Goal: Task Accomplishment & Management: Manage account settings

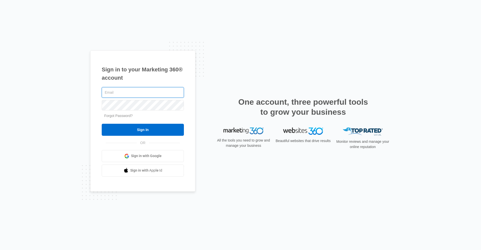
type input "[EMAIL_ADDRESS][DOMAIN_NAME]"
click at [257, 156] on div "Sign in to your Marketing 360® account pbmanager@vintage-corp.com Forgot Passwo…" at bounding box center [240, 124] width 301 height 149
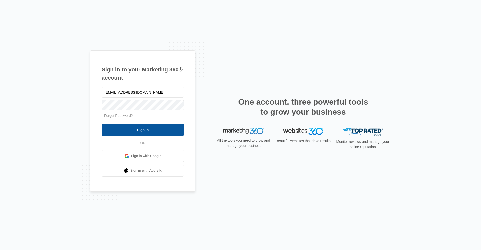
click at [150, 133] on input "Sign In" at bounding box center [143, 130] width 82 height 12
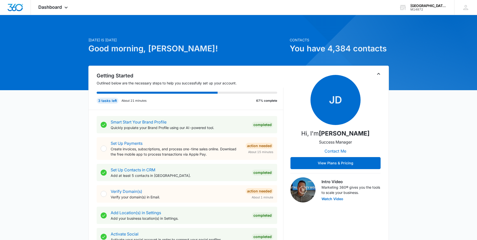
drag, startPoint x: 447, startPoint y: 152, endPoint x: 447, endPoint y: 149, distance: 3.0
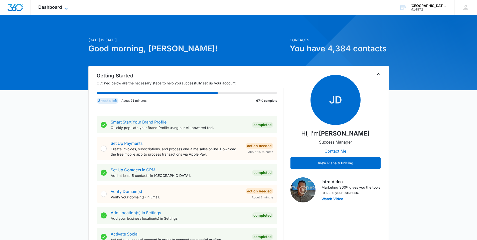
click at [60, 5] on span "Dashboard" at bounding box center [50, 7] width 24 height 5
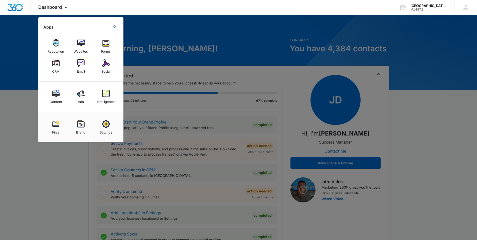
click at [56, 66] on img at bounding box center [56, 63] width 8 height 8
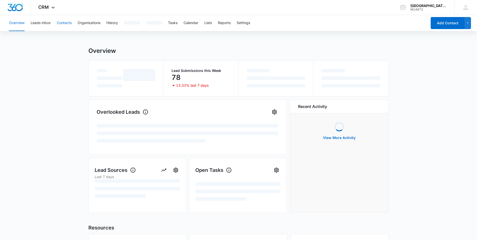
click at [65, 22] on button "Contacts" at bounding box center [64, 23] width 15 height 16
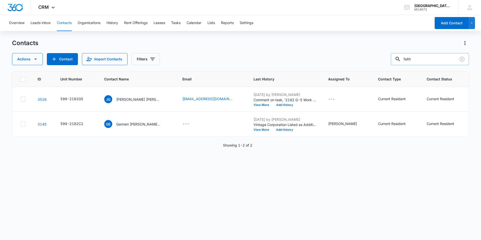
click at [425, 57] on input "faith" at bounding box center [430, 59] width 78 height 12
type input "[PERSON_NAME]"
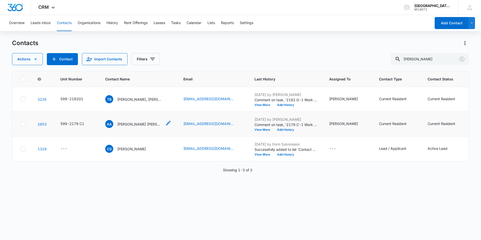
click at [144, 124] on p "[PERSON_NAME] [PERSON_NAME]" at bounding box center [139, 124] width 45 height 5
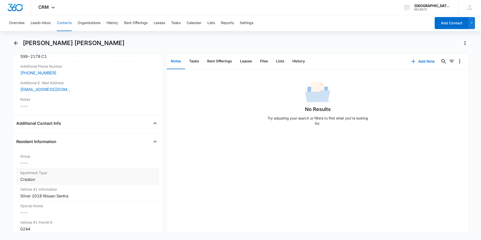
scroll to position [426, 0]
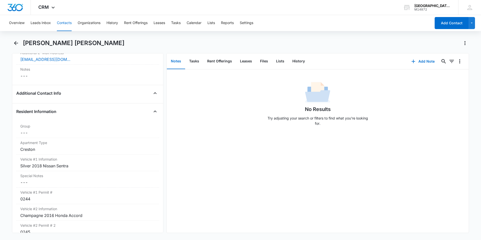
click at [145, 94] on div "Additional Contact Info" at bounding box center [87, 93] width 143 height 8
click at [153, 94] on icon "Close" at bounding box center [155, 93] width 6 height 6
click at [153, 94] on icon "Open" at bounding box center [155, 93] width 6 height 6
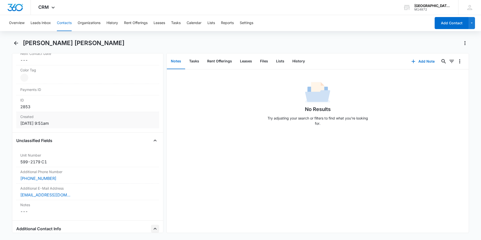
scroll to position [276, 0]
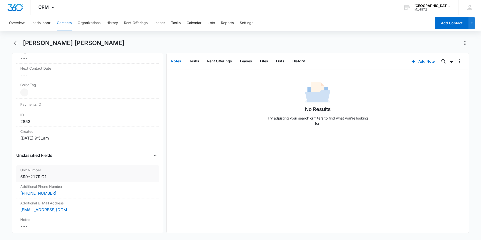
click at [53, 175] on div "599-2179 C1" at bounding box center [87, 177] width 135 height 6
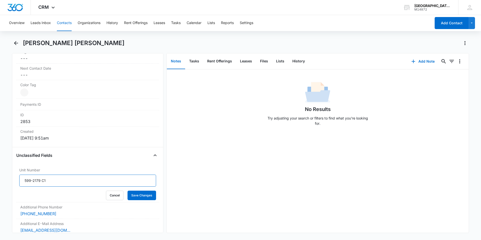
drag, startPoint x: 45, startPoint y: 182, endPoint x: 0, endPoint y: 182, distance: 45.1
click at [0, 182] on main "[PERSON_NAME] [PERSON_NAME] Remove AA [PERSON_NAME] [PERSON_NAME] Contact Info …" at bounding box center [240, 139] width 481 height 200
type input "556-H4"
click at [143, 198] on button "Save Changes" at bounding box center [142, 196] width 29 height 10
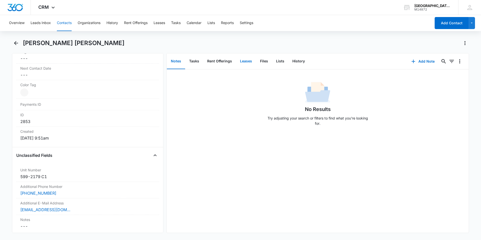
click at [244, 59] on button "Leases" at bounding box center [246, 62] width 20 height 16
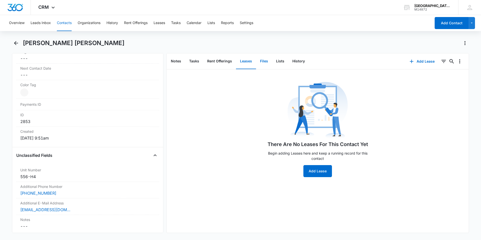
click at [261, 65] on button "Files" at bounding box center [264, 62] width 16 height 16
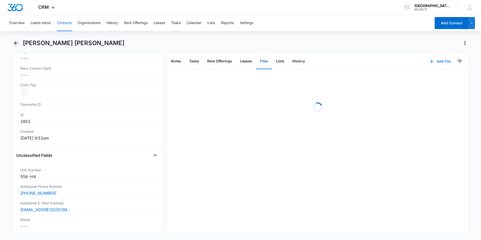
click at [434, 62] on button "Add File" at bounding box center [440, 61] width 31 height 12
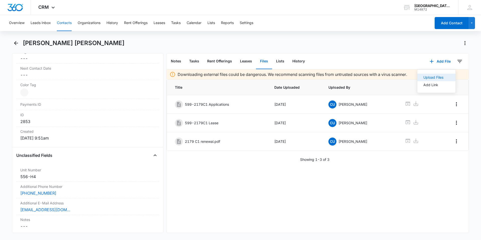
click at [429, 79] on div "Upload Files" at bounding box center [434, 78] width 20 height 4
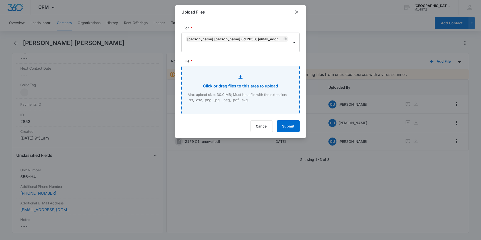
click at [227, 85] on input "File *" at bounding box center [241, 90] width 118 height 48
click at [227, 81] on input "File *" at bounding box center [241, 90] width 118 height 48
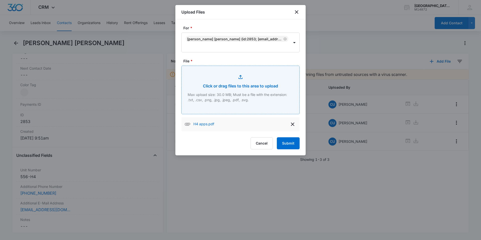
type input "C:\fakepath\H4 lease.pdf"
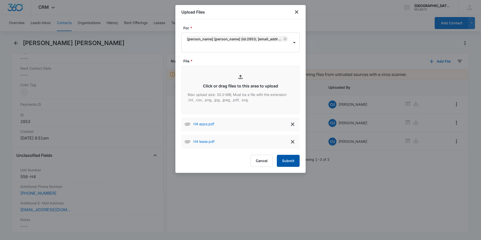
click at [294, 163] on button "Submit" at bounding box center [288, 161] width 23 height 12
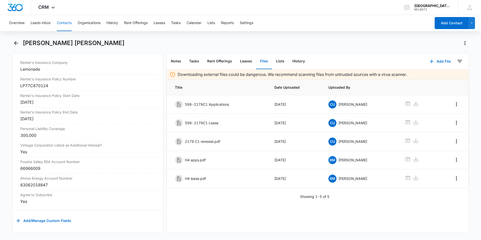
scroll to position [1034, 0]
click at [45, 166] on div "66966009" at bounding box center [87, 168] width 135 height 6
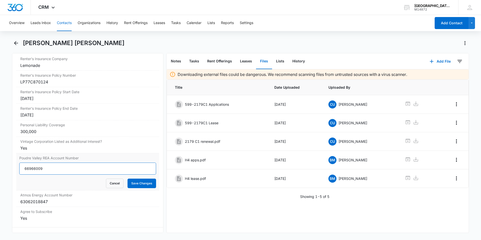
click at [39, 168] on input "66966009" at bounding box center [87, 169] width 137 height 12
click at [40, 168] on input "66966009" at bounding box center [87, 169] width 137 height 12
type input "85003002"
click at [140, 181] on button "Save Changes" at bounding box center [142, 184] width 29 height 10
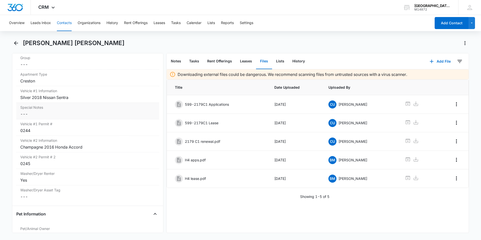
scroll to position [482, 0]
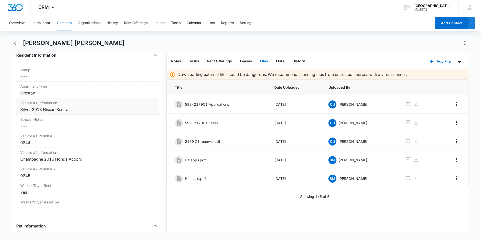
click at [59, 110] on div "Silver 2018 Nissan Sentra" at bounding box center [87, 110] width 135 height 6
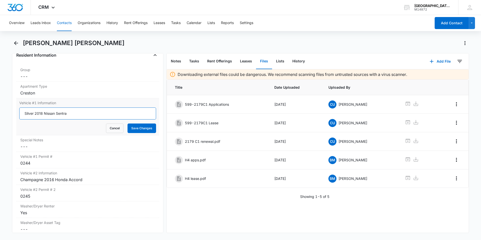
drag, startPoint x: 75, startPoint y: 113, endPoint x: 19, endPoint y: 115, distance: 55.7
click at [19, 115] on div "Vehicle #1 Information Silver 2018 Nissan Sentra Cancel Save Changes" at bounding box center [87, 116] width 143 height 37
type input "Black 2020 Nissan Altima DRMY07"
click at [135, 128] on button "Save Changes" at bounding box center [142, 129] width 29 height 10
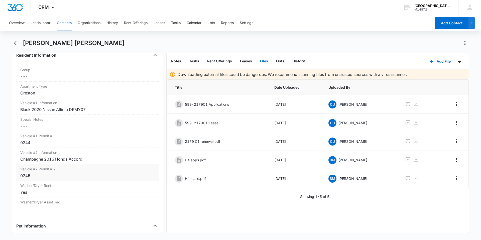
click at [76, 178] on div "0245" at bounding box center [87, 176] width 135 height 6
click at [90, 162] on div "Vehicle #2 Information Cancel Save Changes Champagne 2016 Honda Accord" at bounding box center [87, 156] width 143 height 17
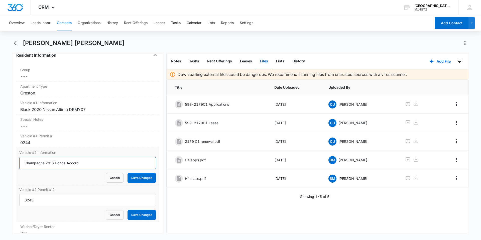
click at [99, 162] on input "Champagne 2016 Honda Accord" at bounding box center [87, 163] width 137 height 12
type input "Champagne 2016 Honda Accord DWTB83"
click at [141, 182] on button "Save Changes" at bounding box center [142, 178] width 29 height 10
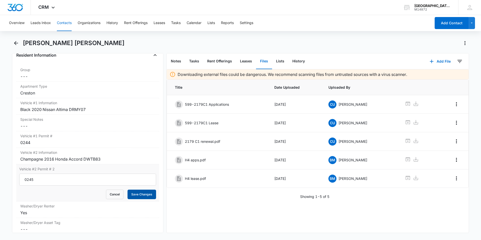
click at [141, 195] on button "Save Changes" at bounding box center [142, 195] width 29 height 10
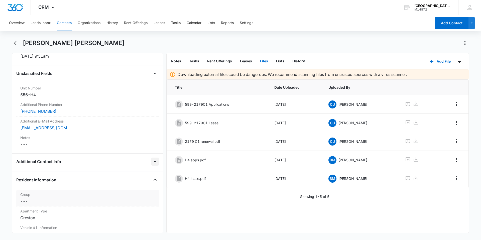
scroll to position [407, 0]
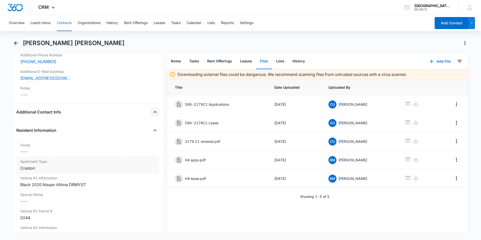
click at [68, 169] on div "Creston" at bounding box center [87, 168] width 135 height 6
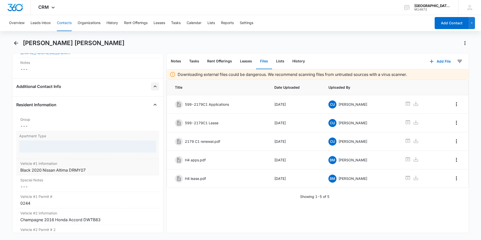
scroll to position [457, 0]
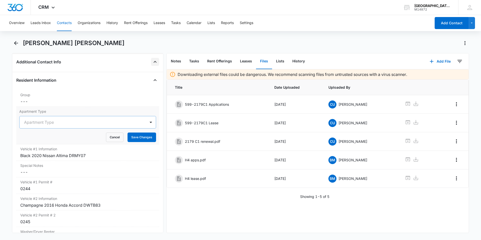
click at [109, 122] on div at bounding box center [81, 122] width 115 height 7
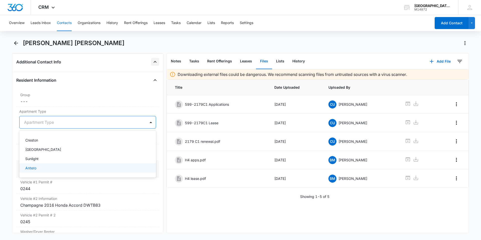
drag, startPoint x: 83, startPoint y: 167, endPoint x: 94, endPoint y: 166, distance: 11.1
click at [83, 167] on div "Antero" at bounding box center [87, 167] width 124 height 5
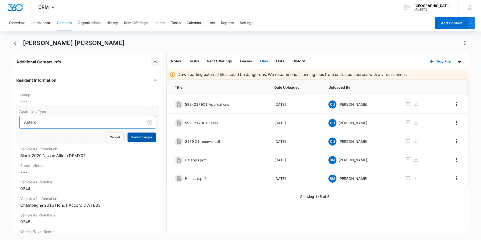
click at [139, 139] on button "Save Changes" at bounding box center [142, 138] width 29 height 10
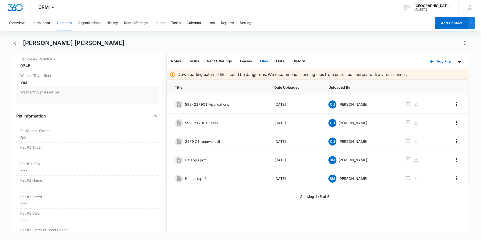
scroll to position [601, 0]
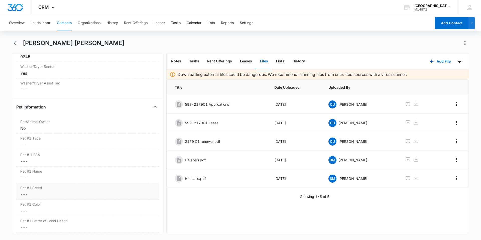
drag, startPoint x: 35, startPoint y: 195, endPoint x: 41, endPoint y: 185, distance: 11.1
click at [35, 195] on dd "Cancel Save Changes ---" at bounding box center [87, 194] width 135 height 6
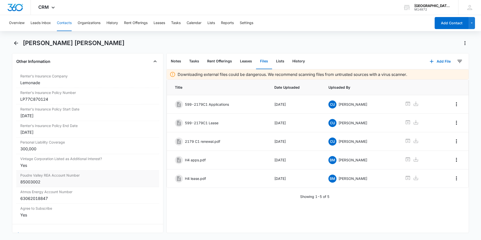
click at [63, 182] on div "85003002" at bounding box center [87, 182] width 135 height 6
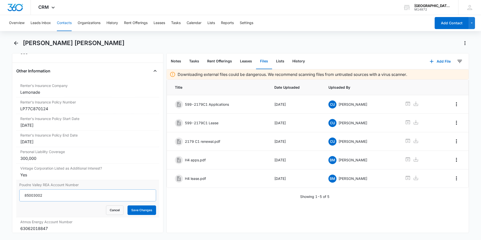
scroll to position [1037, 0]
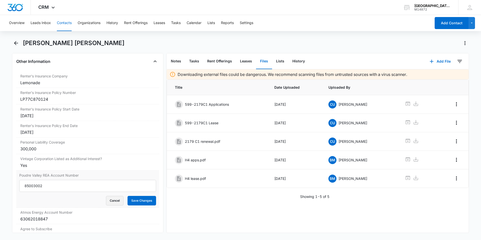
click at [112, 199] on button "Cancel" at bounding box center [115, 201] width 18 height 10
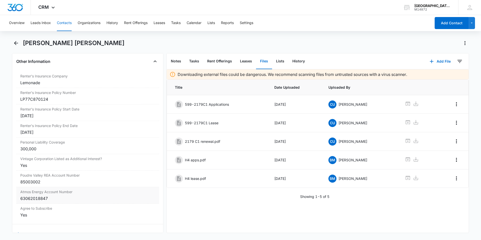
click at [72, 196] on div "63062018847" at bounding box center [87, 198] width 135 height 6
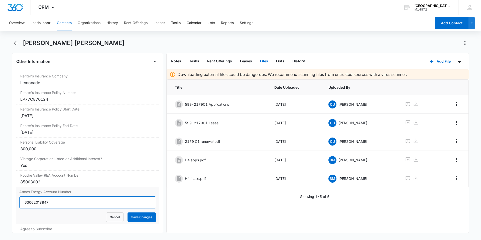
click at [63, 202] on input "63062018847" at bounding box center [87, 202] width 137 height 12
drag, startPoint x: 63, startPoint y: 199, endPoint x: 63, endPoint y: 202, distance: 2.8
click at [63, 202] on input "63062018847" at bounding box center [87, 202] width 137 height 12
click at [64, 202] on input "63062018847" at bounding box center [87, 202] width 137 height 12
type input "3074326081"
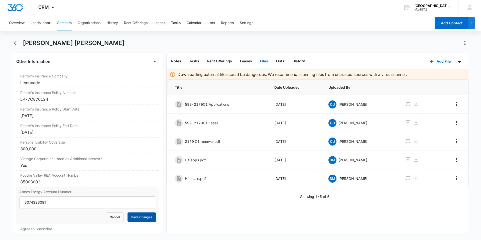
click at [144, 217] on button "Save Changes" at bounding box center [142, 218] width 29 height 10
click at [62, 113] on div "[DATE]" at bounding box center [87, 116] width 135 height 6
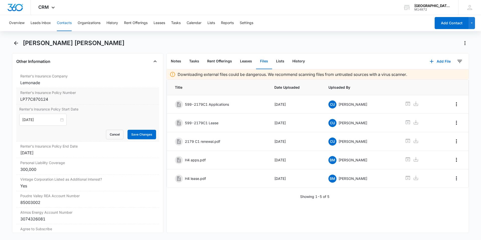
click at [70, 98] on div "LP77C870124" at bounding box center [87, 99] width 135 height 6
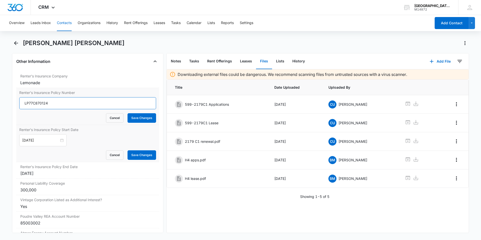
click at [59, 103] on input "LP77C870124" at bounding box center [87, 103] width 137 height 12
paste input "9A0405772"
type input "LP9A0405772"
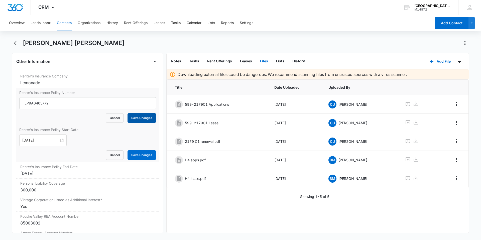
click at [139, 115] on button "Save Changes" at bounding box center [142, 118] width 29 height 10
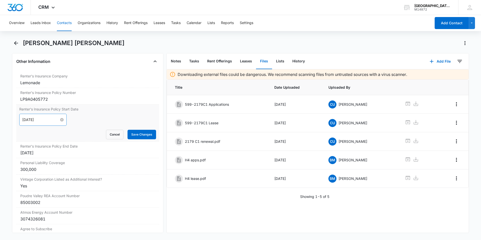
click at [53, 120] on input "[DATE]" at bounding box center [40, 120] width 37 height 6
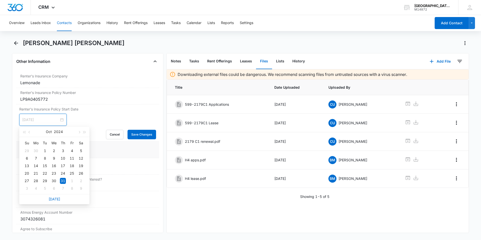
click at [71, 150] on div "4" at bounding box center [72, 151] width 6 height 6
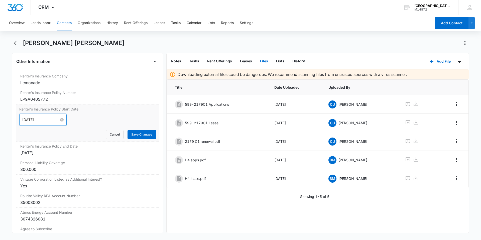
click at [51, 121] on input "[DATE]" at bounding box center [40, 120] width 37 height 6
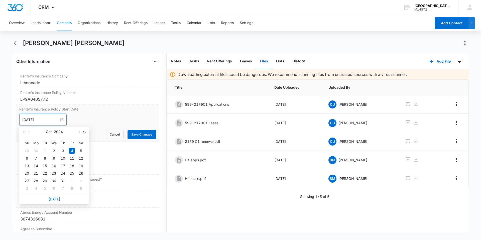
click at [85, 130] on button "button" at bounding box center [85, 132] width 6 height 10
type input "[DATE]"
click at [82, 151] on div "4" at bounding box center [81, 151] width 6 height 6
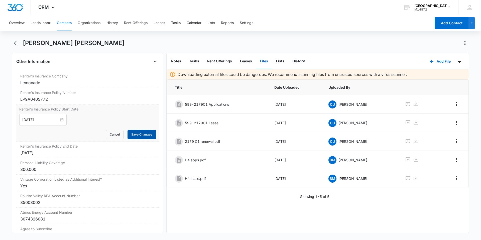
click at [146, 136] on button "Save Changes" at bounding box center [142, 135] width 29 height 10
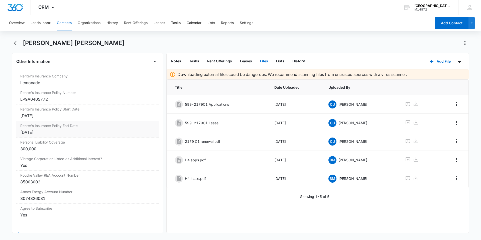
click at [44, 133] on div "[DATE]" at bounding box center [87, 132] width 135 height 6
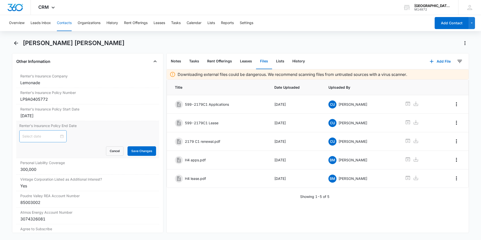
click at [49, 136] on input at bounding box center [40, 137] width 37 height 6
click at [84, 150] on button "button" at bounding box center [85, 148] width 6 height 10
type input "[DATE]"
click at [27, 175] on div "4" at bounding box center [27, 175] width 6 height 6
click at [138, 150] on button "Save Changes" at bounding box center [142, 151] width 29 height 10
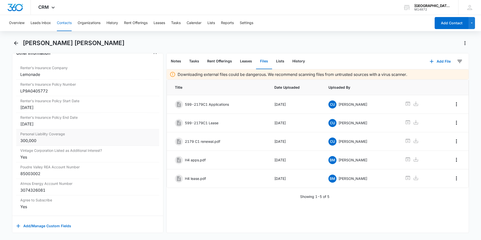
scroll to position [1054, 0]
